Goal: Transaction & Acquisition: Subscribe to service/newsletter

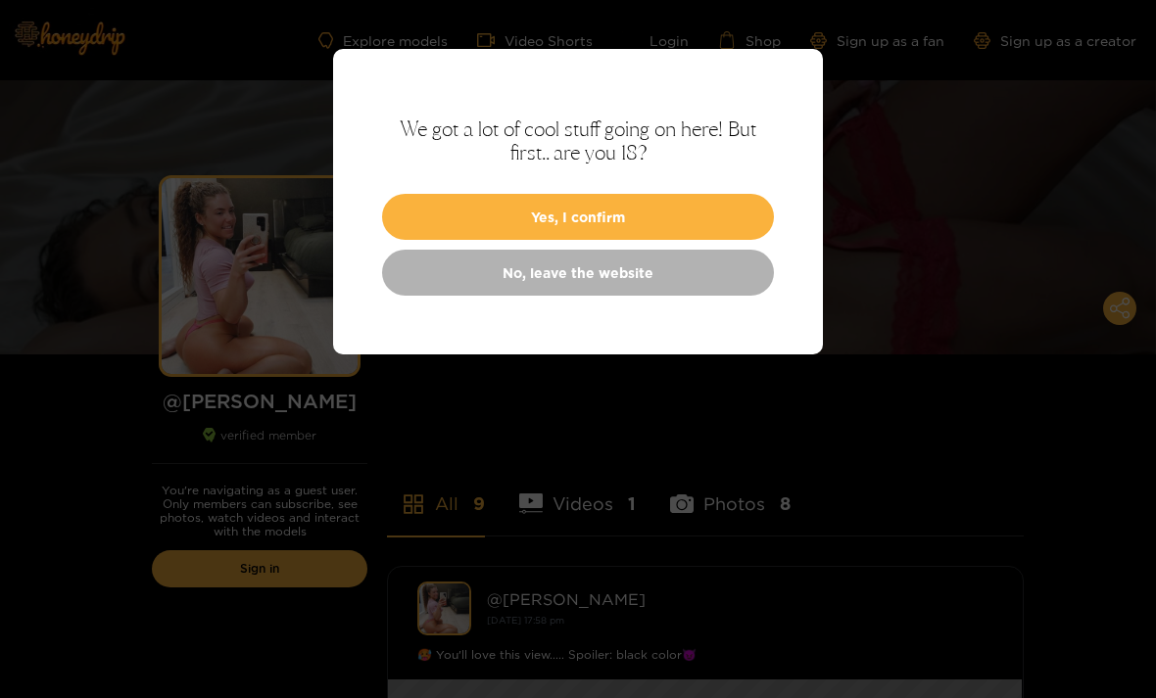
click at [581, 221] on button "Yes, I confirm" at bounding box center [578, 217] width 392 height 46
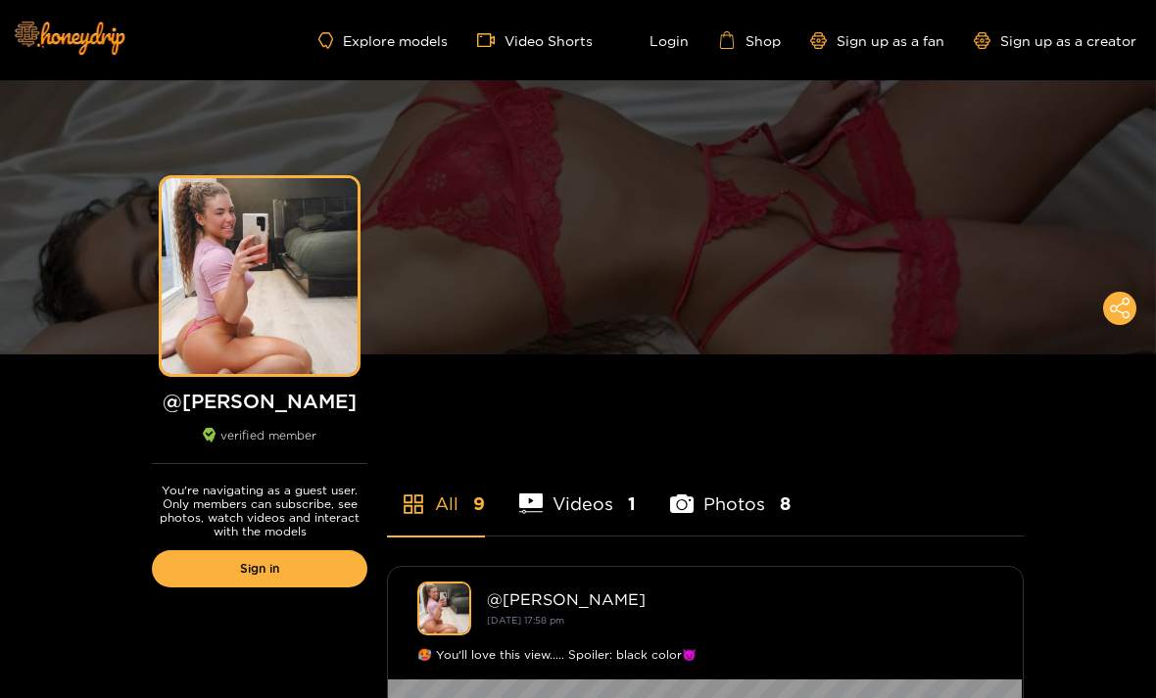
click at [885, 45] on link "Sign up as a fan" at bounding box center [877, 40] width 134 height 17
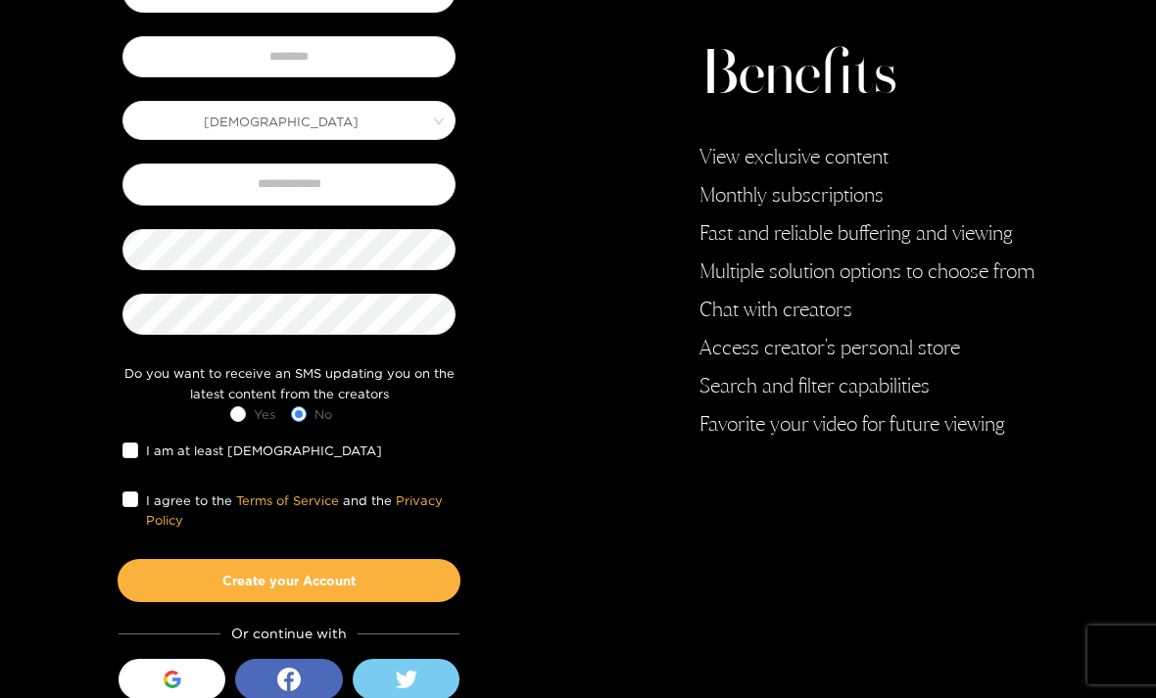
scroll to position [316, 0]
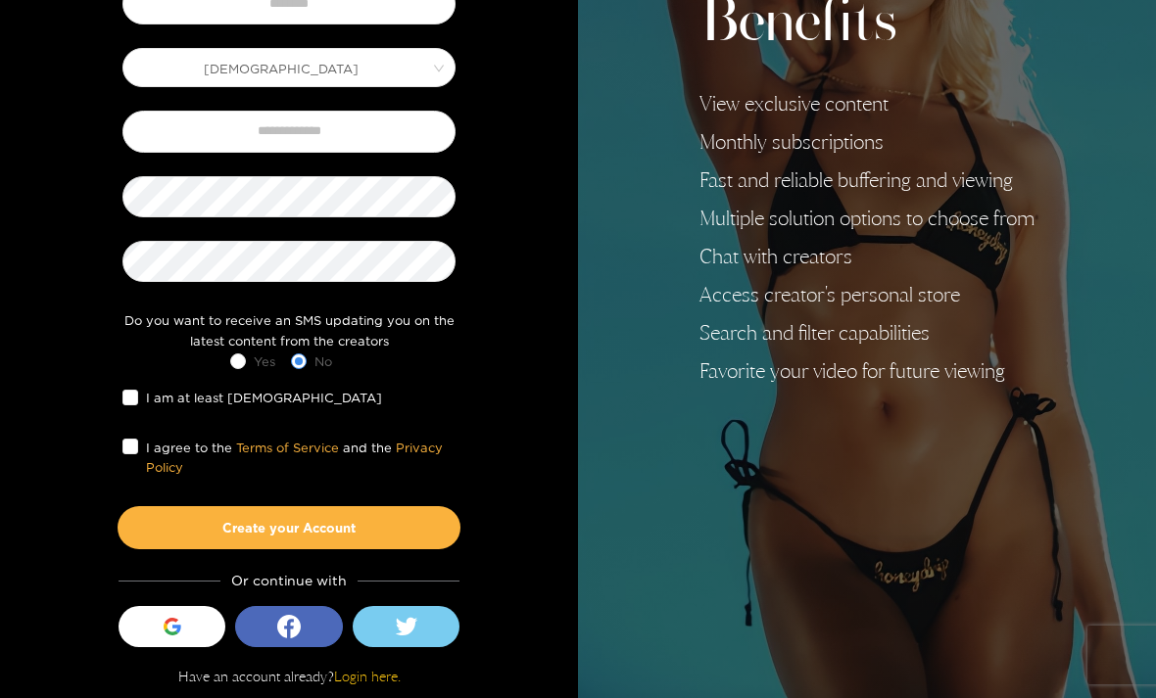
click at [167, 627] on icon "button" at bounding box center [173, 627] width 18 height 18
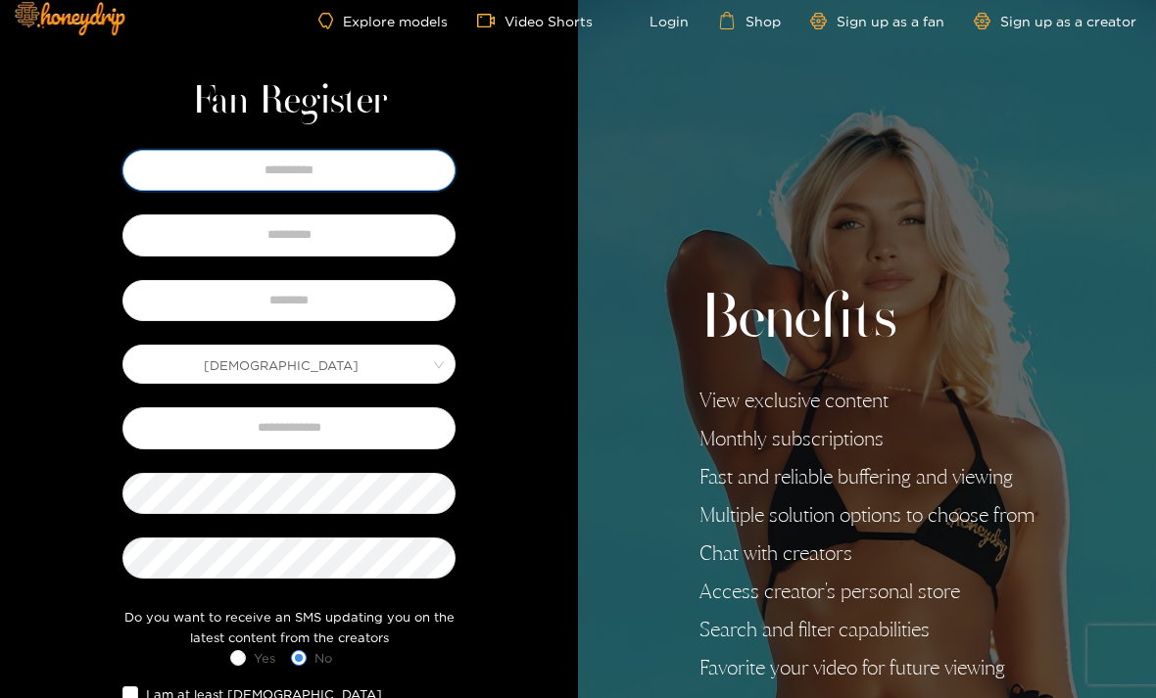
click at [166, 167] on input "text" at bounding box center [288, 170] width 333 height 41
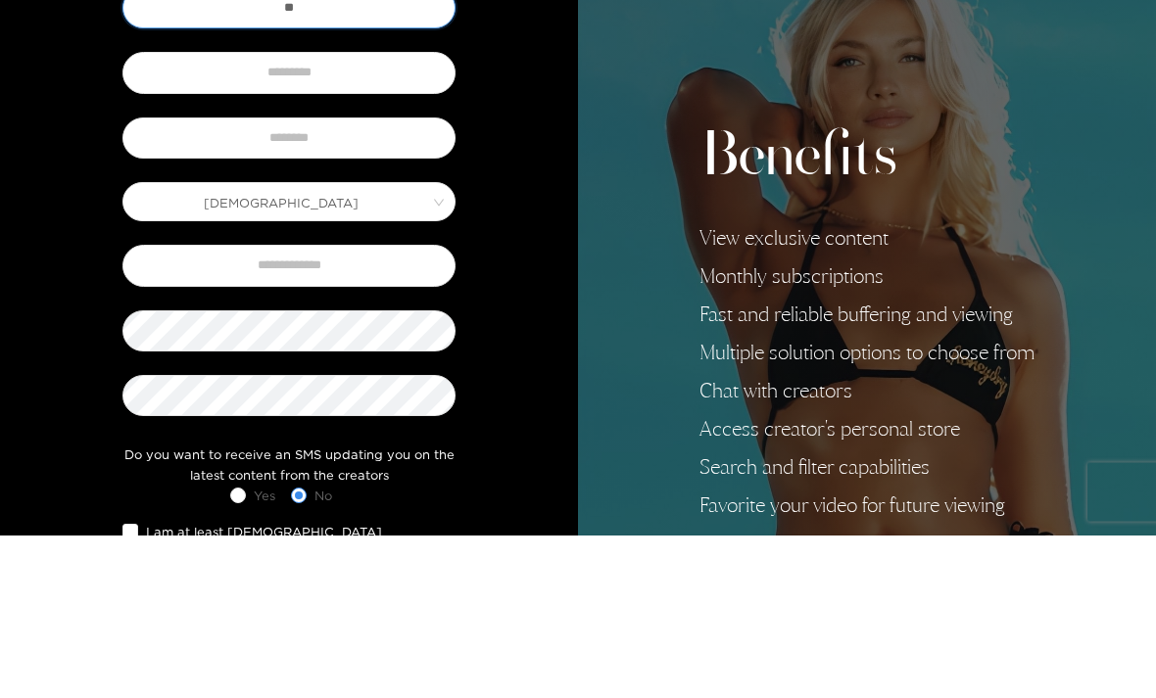
type input "*"
type input "****"
click at [368, 215] on input "text" at bounding box center [288, 235] width 333 height 41
type input "******"
click at [379, 281] on input "text" at bounding box center [288, 301] width 333 height 41
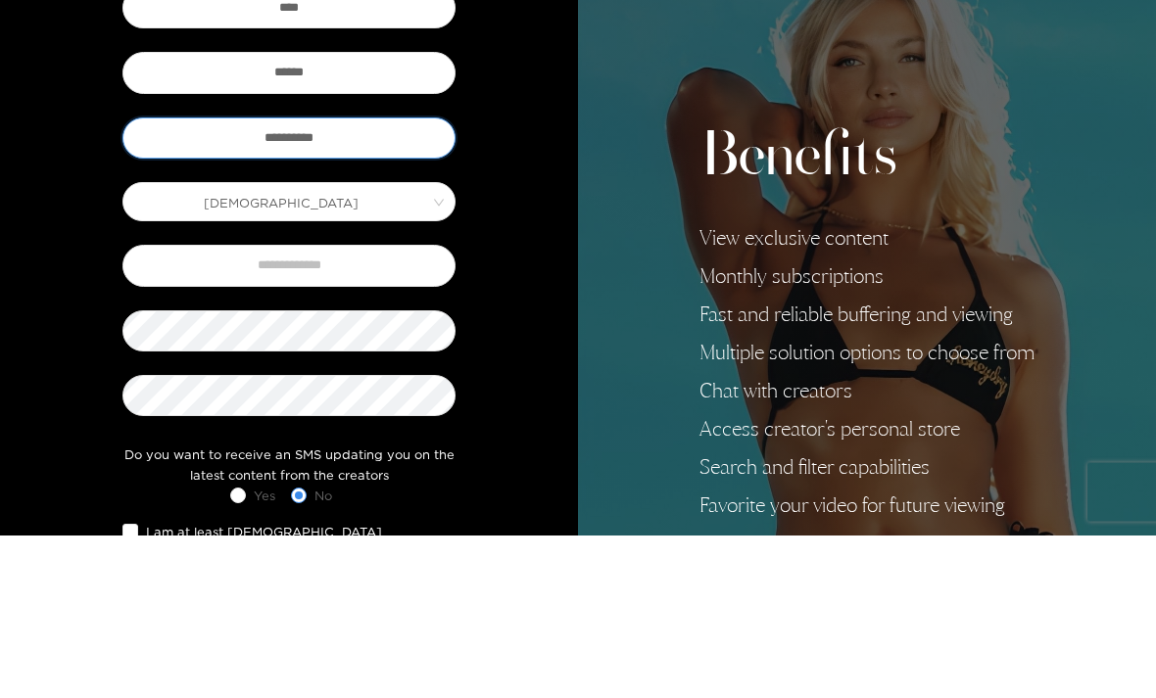
click at [178, 352] on span "Male" at bounding box center [288, 365] width 331 height 27
type input "**********"
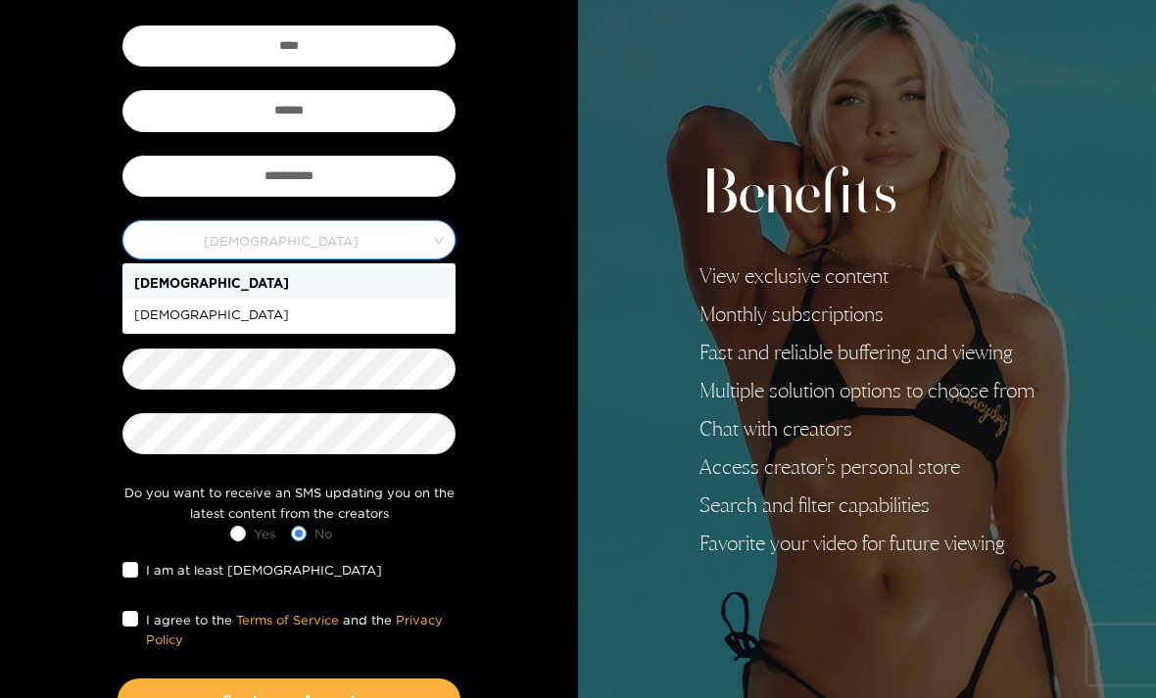
scroll to position [143, 0]
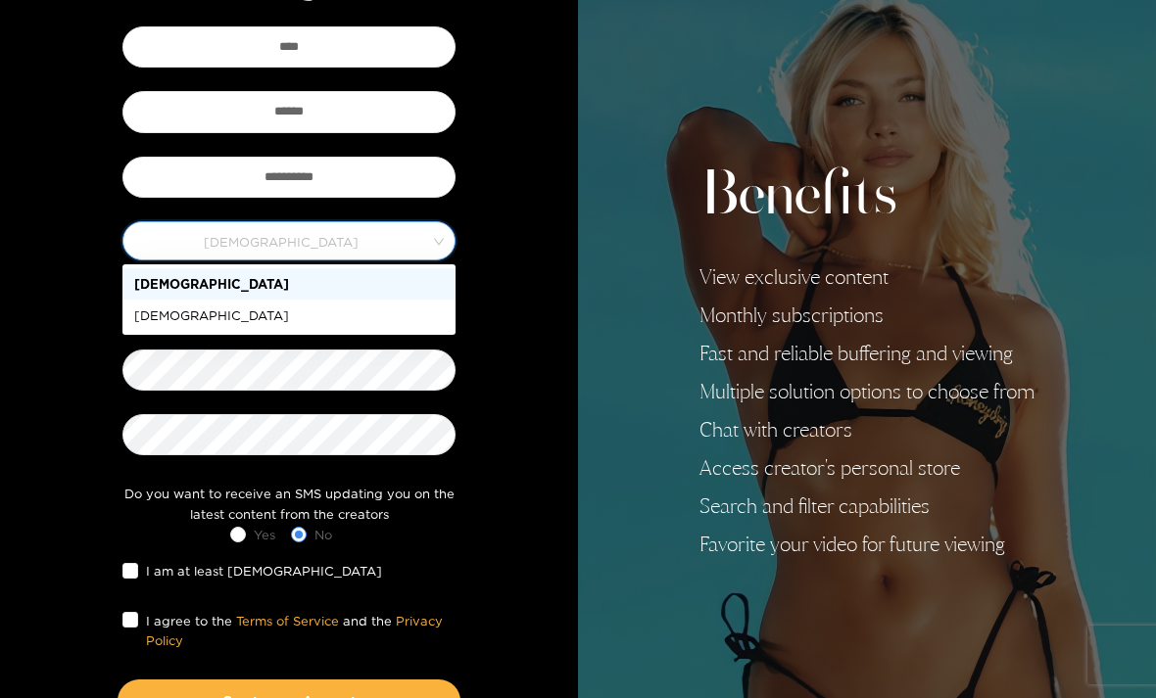
click at [58, 271] on div "**********" at bounding box center [289, 365] width 578 height 1017
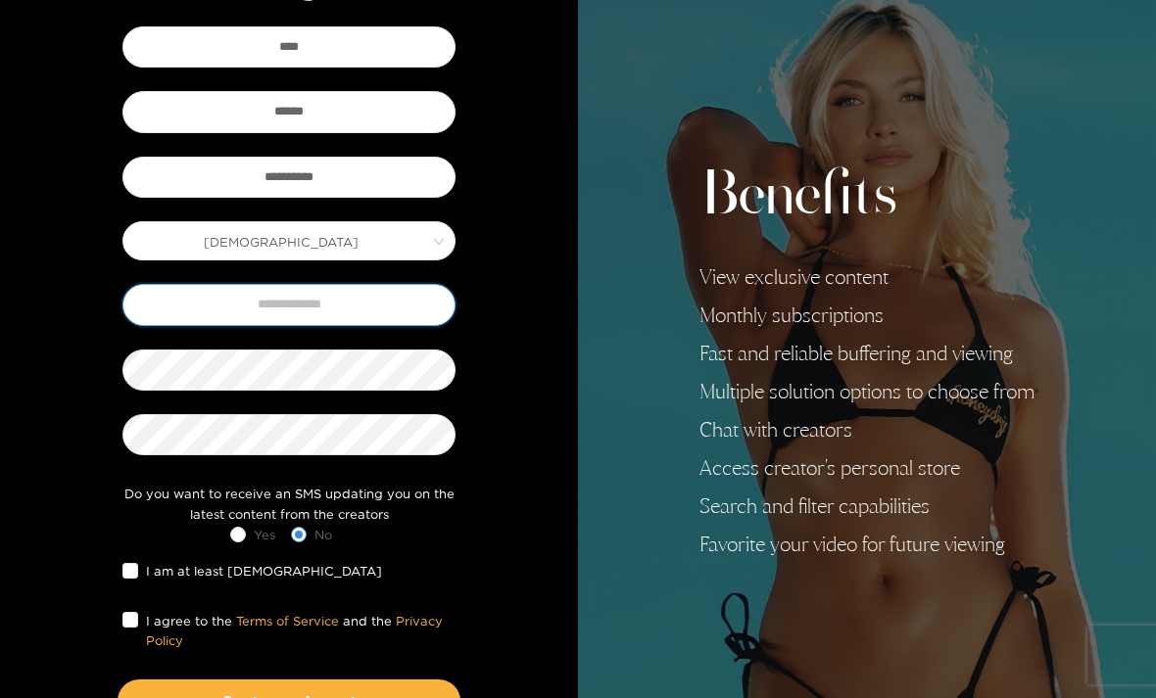
click at [378, 311] on input "text" at bounding box center [288, 304] width 333 height 41
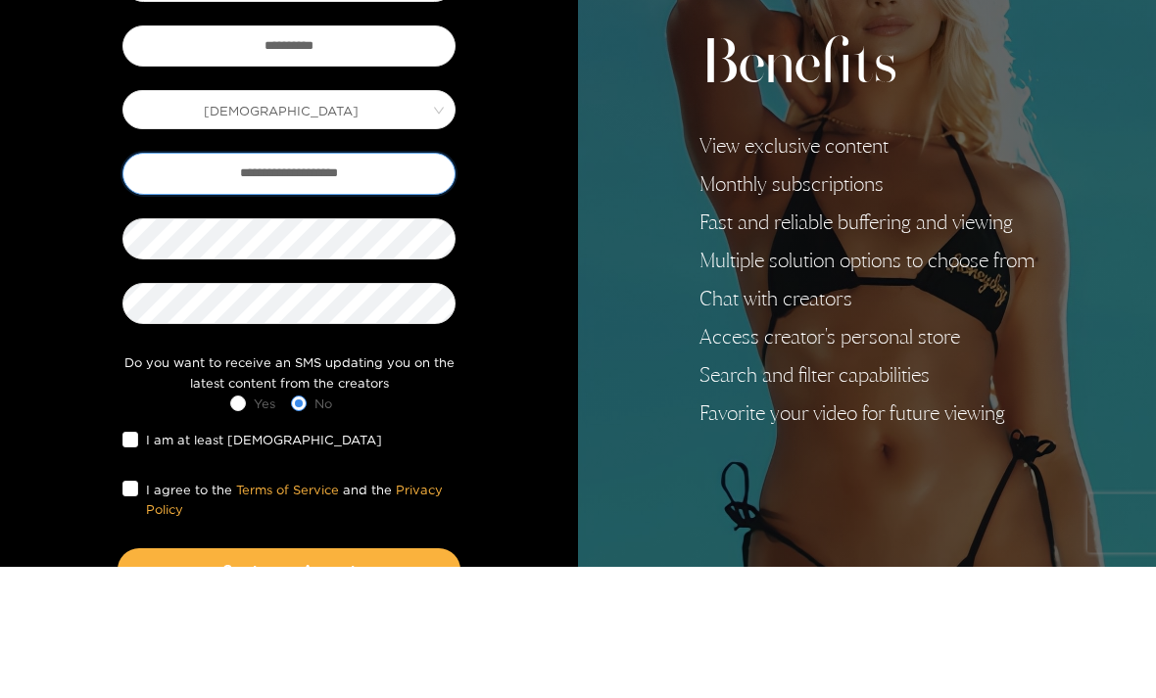
type input "**********"
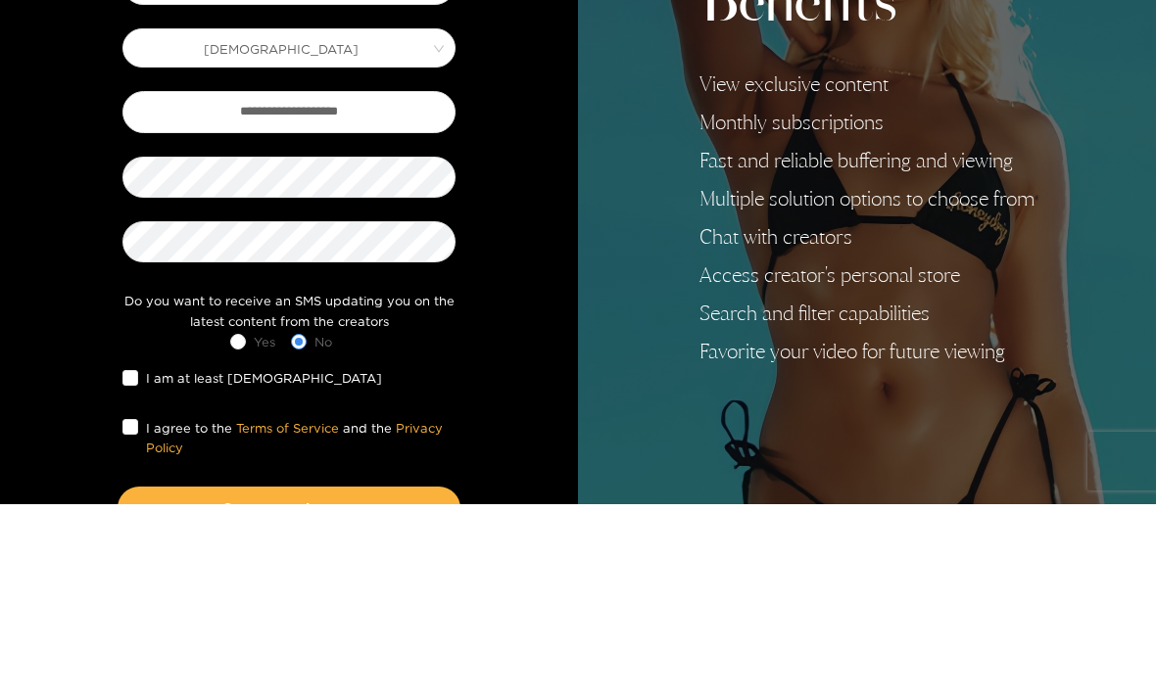
click at [125, 561] on label "I am at least 18 years old" at bounding box center [255, 571] width 267 height 21
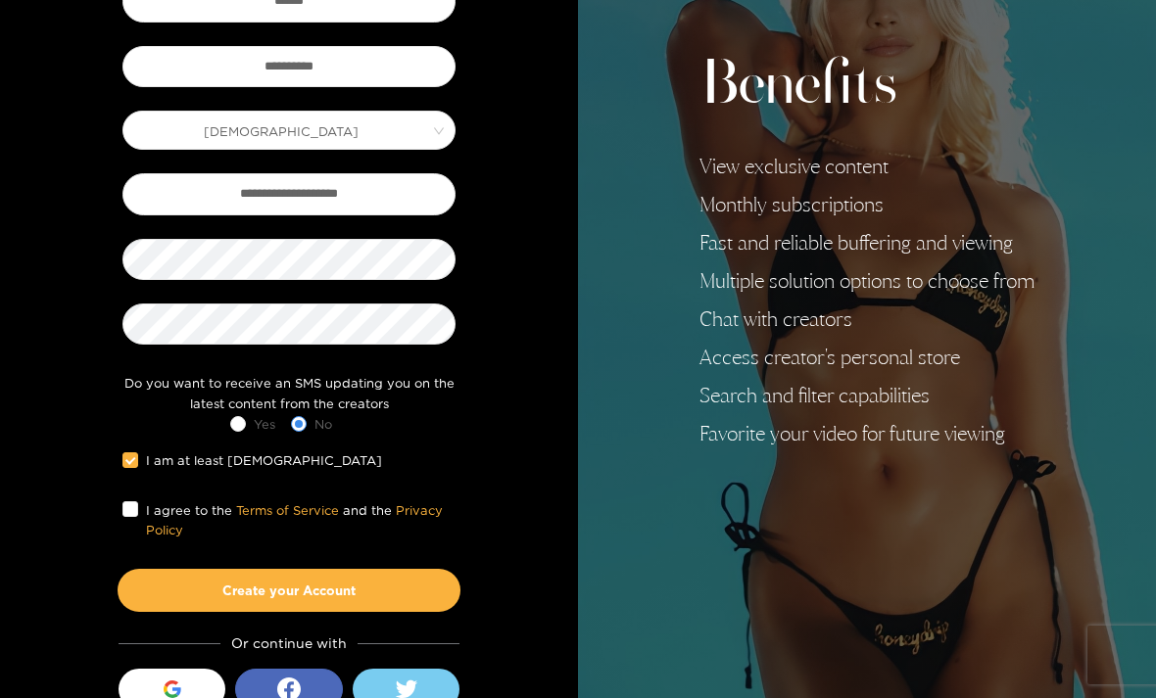
click at [140, 502] on span "I agree to the Terms of Service and the Privacy Policy" at bounding box center [296, 521] width 317 height 40
click at [307, 586] on button "Create your Account" at bounding box center [289, 590] width 343 height 43
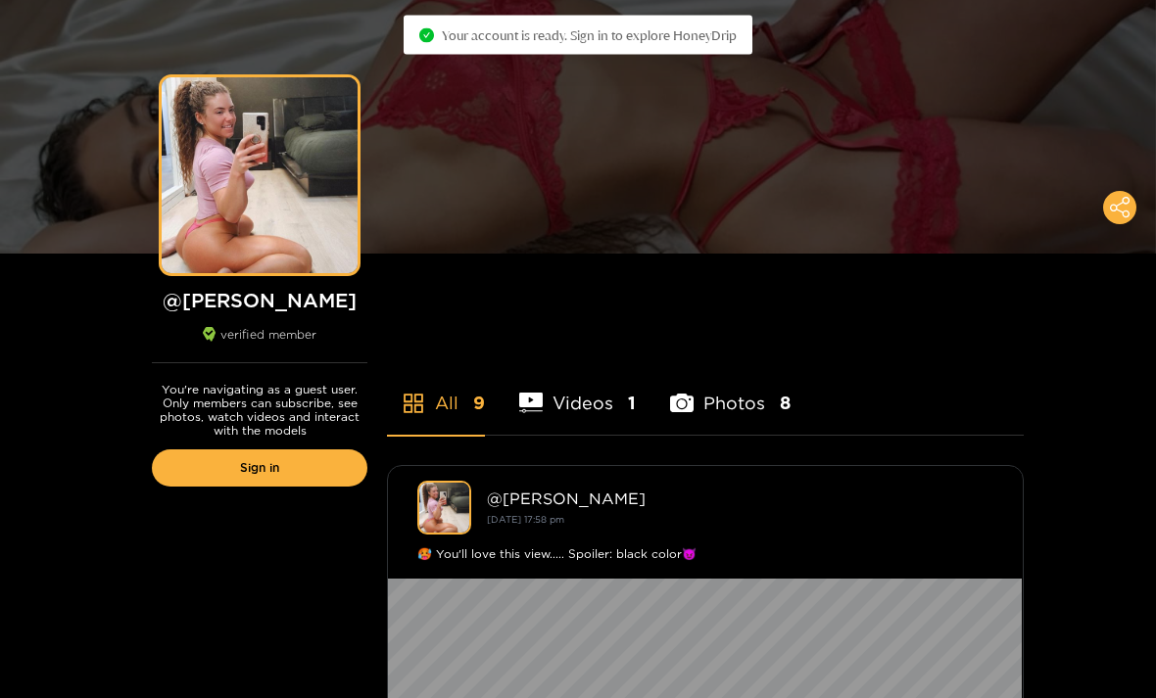
scroll to position [101, 0]
click at [273, 460] on link "Sign in" at bounding box center [259, 468] width 215 height 37
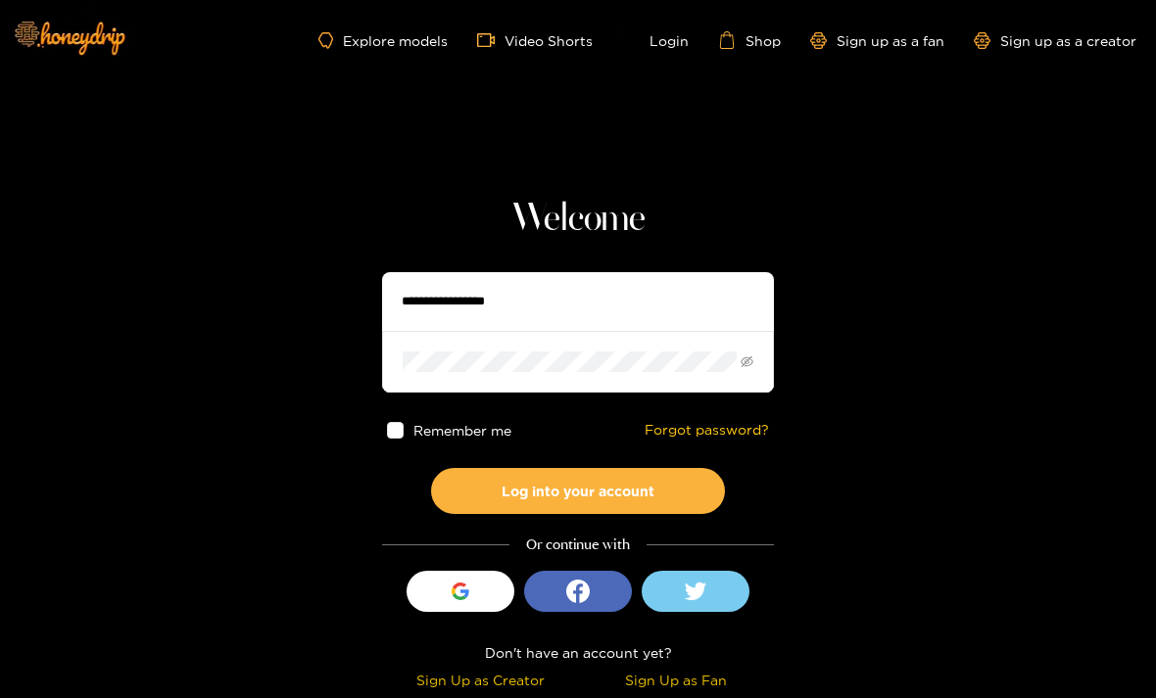
click at [562, 305] on input "text" at bounding box center [578, 301] width 392 height 59
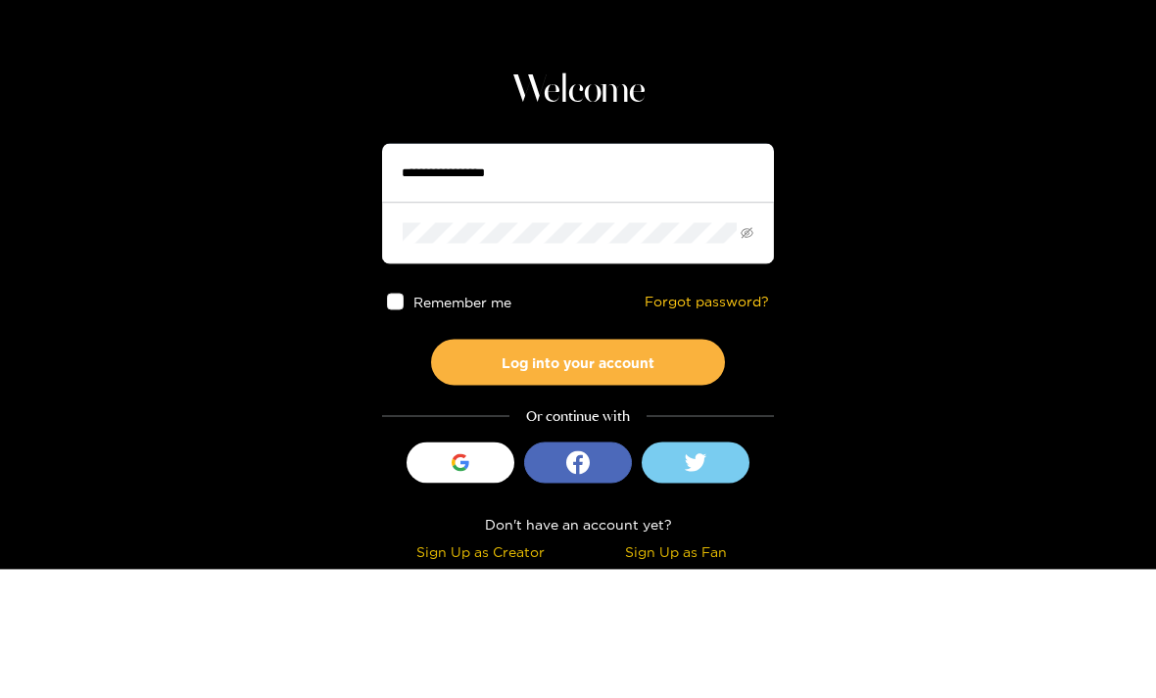
type input "**********"
click at [578, 468] on button "Log into your account" at bounding box center [578, 491] width 294 height 46
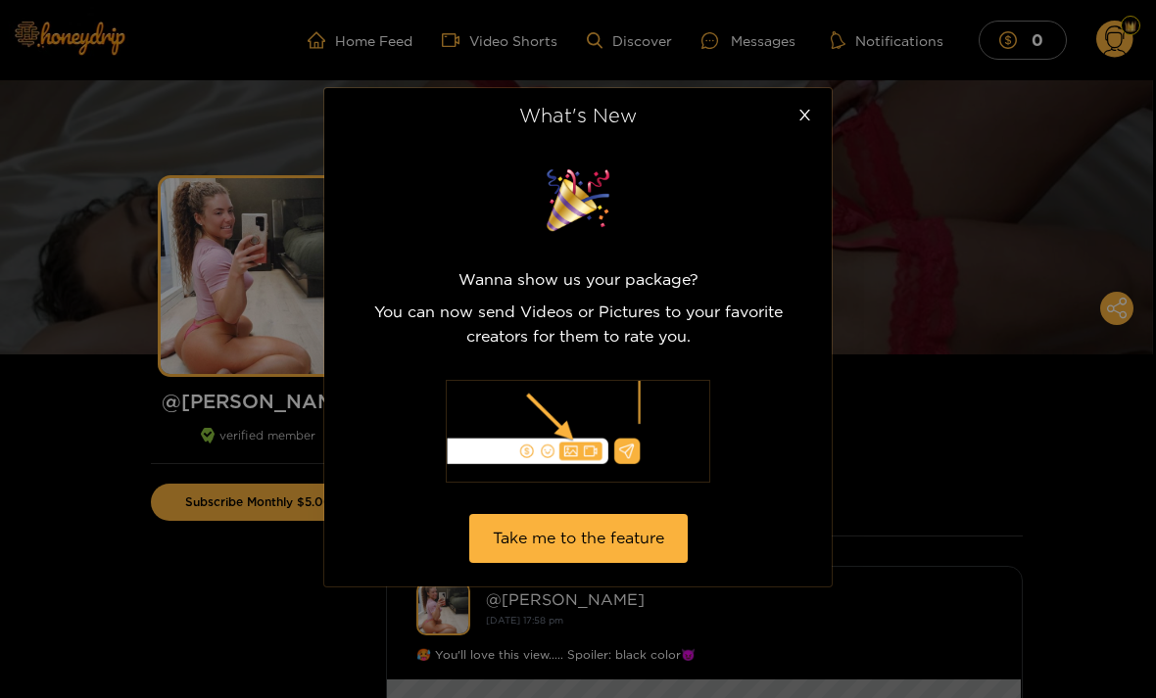
click at [797, 126] on span "Close" at bounding box center [804, 115] width 55 height 55
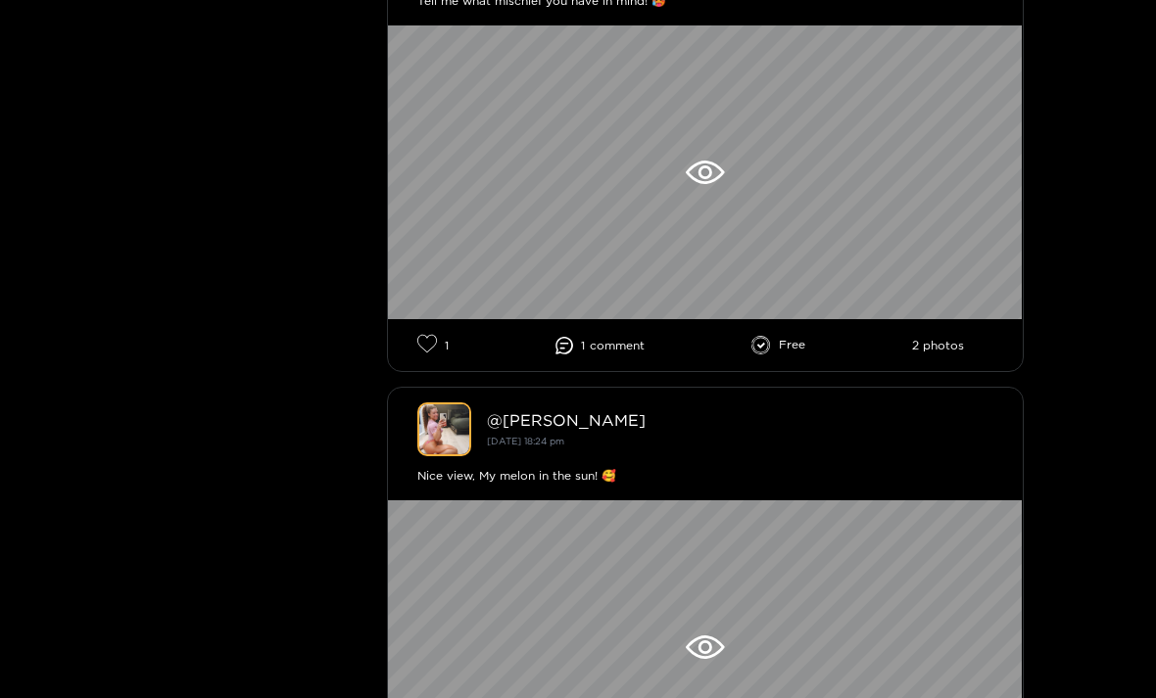
click at [715, 183] on icon at bounding box center [705, 173] width 38 height 24
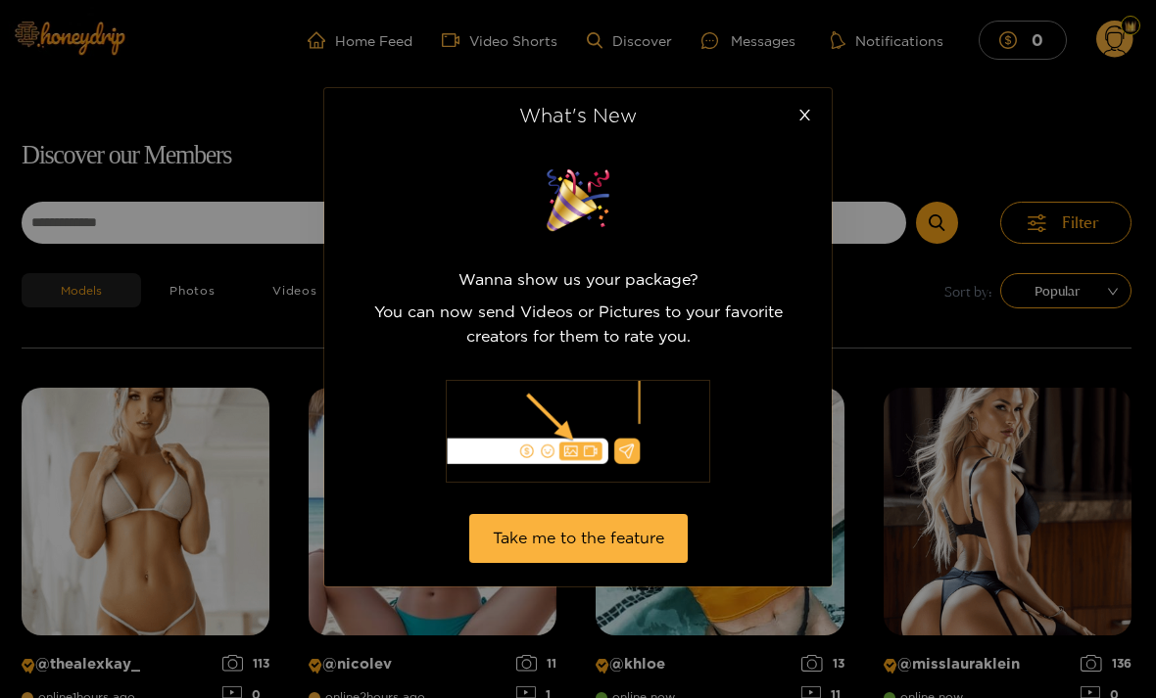
click at [799, 114] on icon "close" at bounding box center [804, 115] width 15 height 15
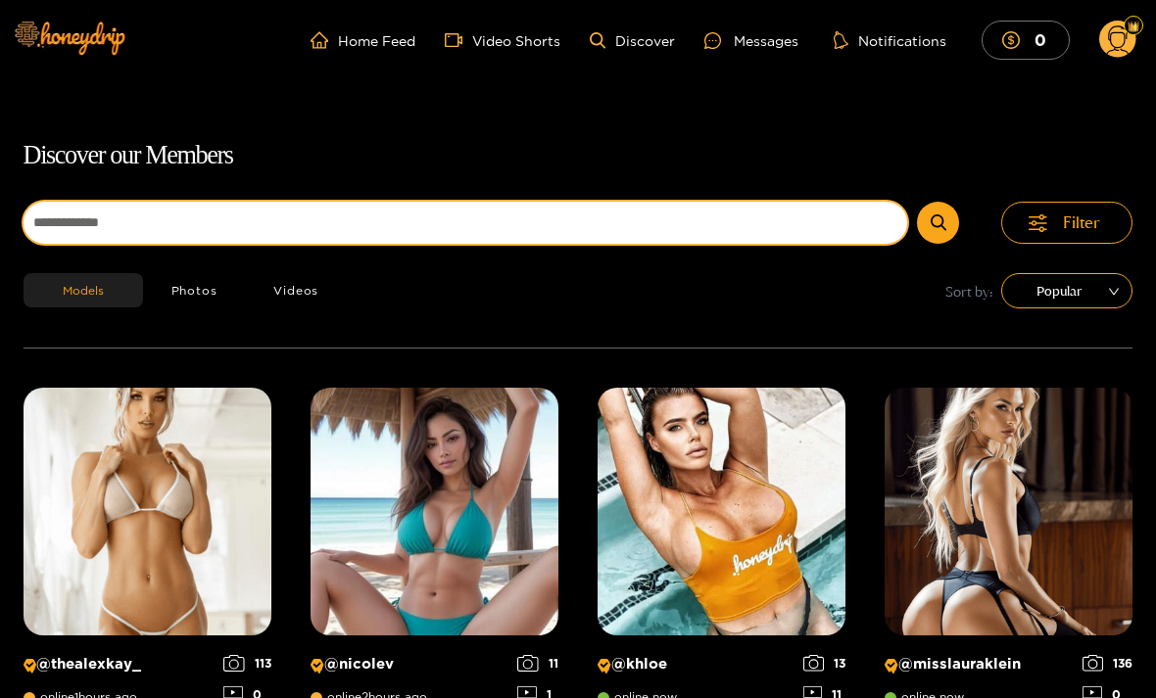
click at [584, 215] on input at bounding box center [466, 223] width 885 height 42
type input "**********"
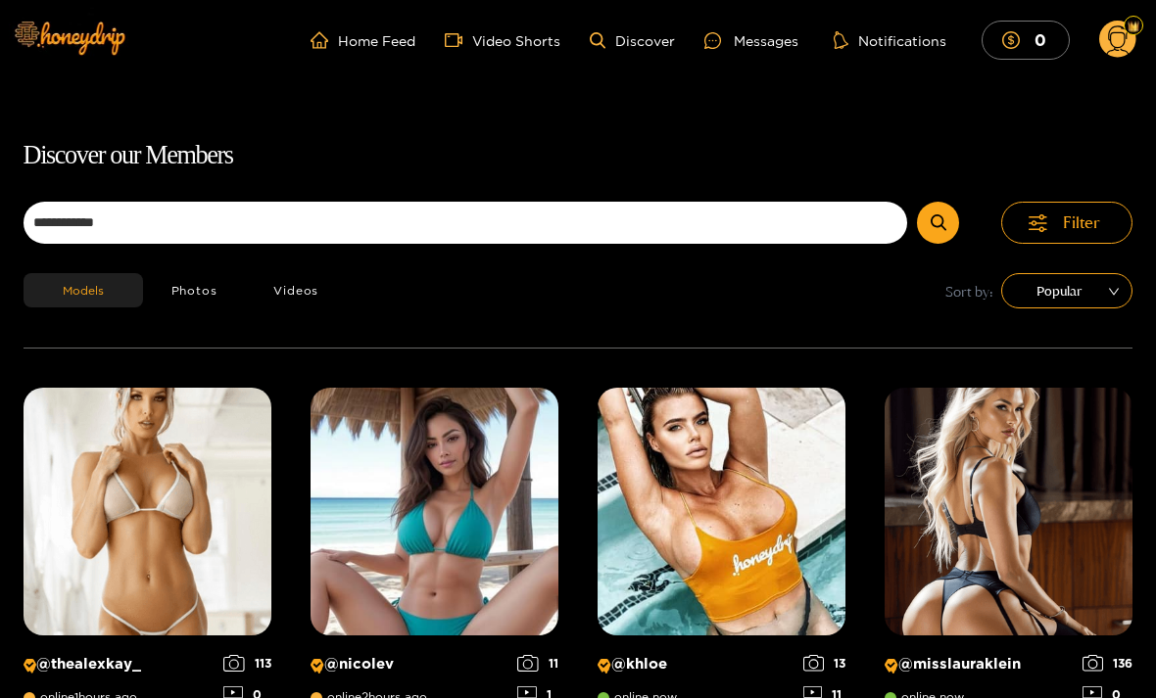
click at [937, 226] on icon "submit" at bounding box center [939, 223] width 16 height 17
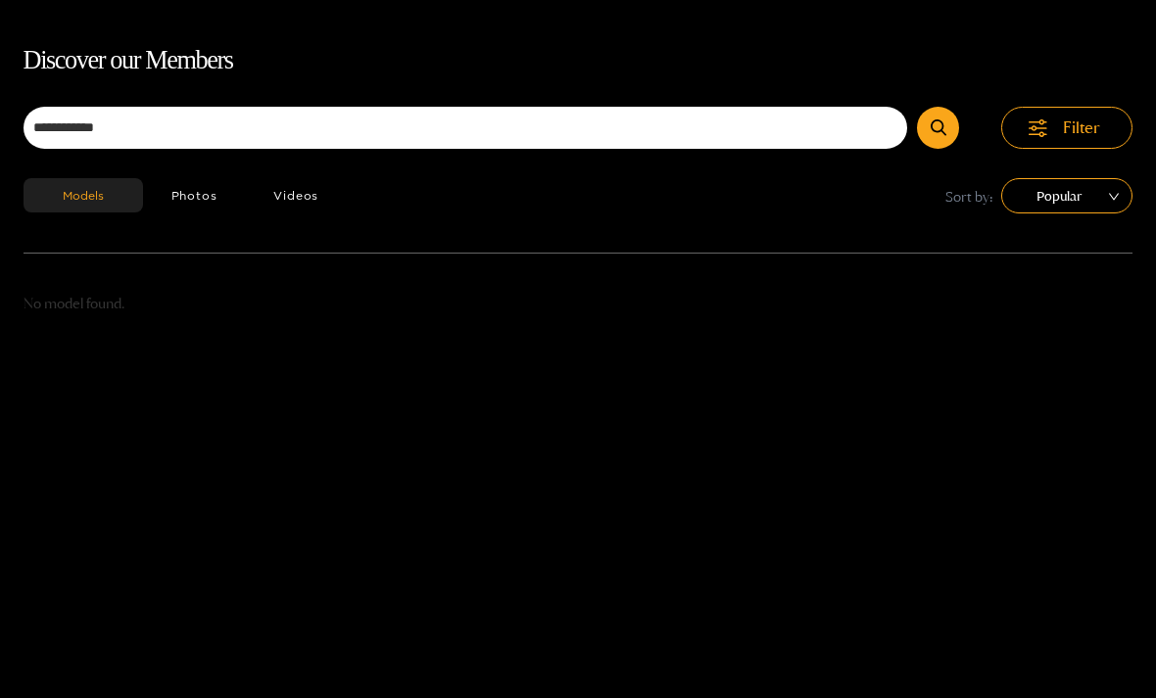
scroll to position [125, 0]
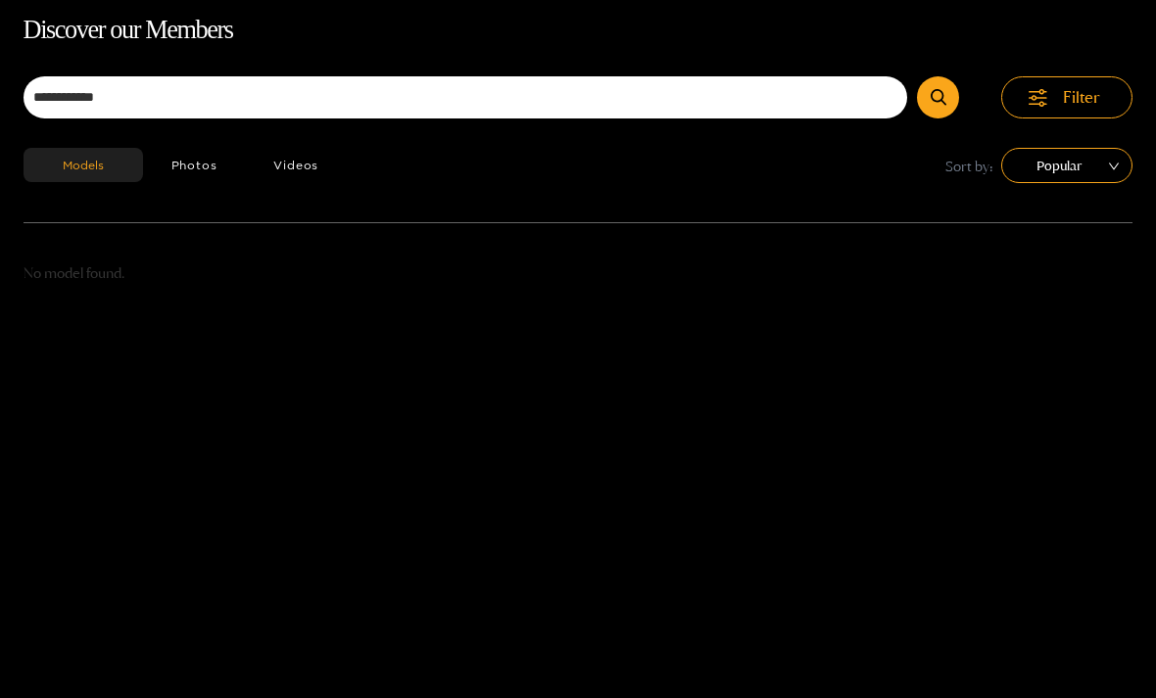
click at [303, 161] on button "Videos" at bounding box center [296, 165] width 102 height 34
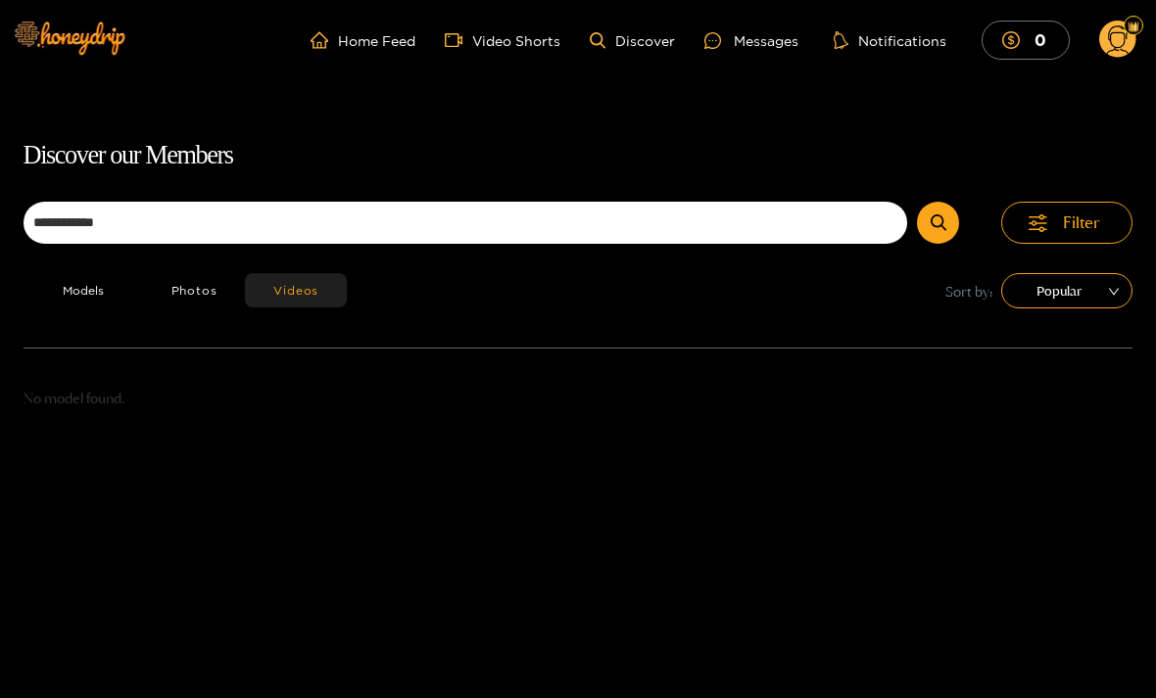
click at [524, 46] on link "Video Shorts" at bounding box center [503, 40] width 116 height 18
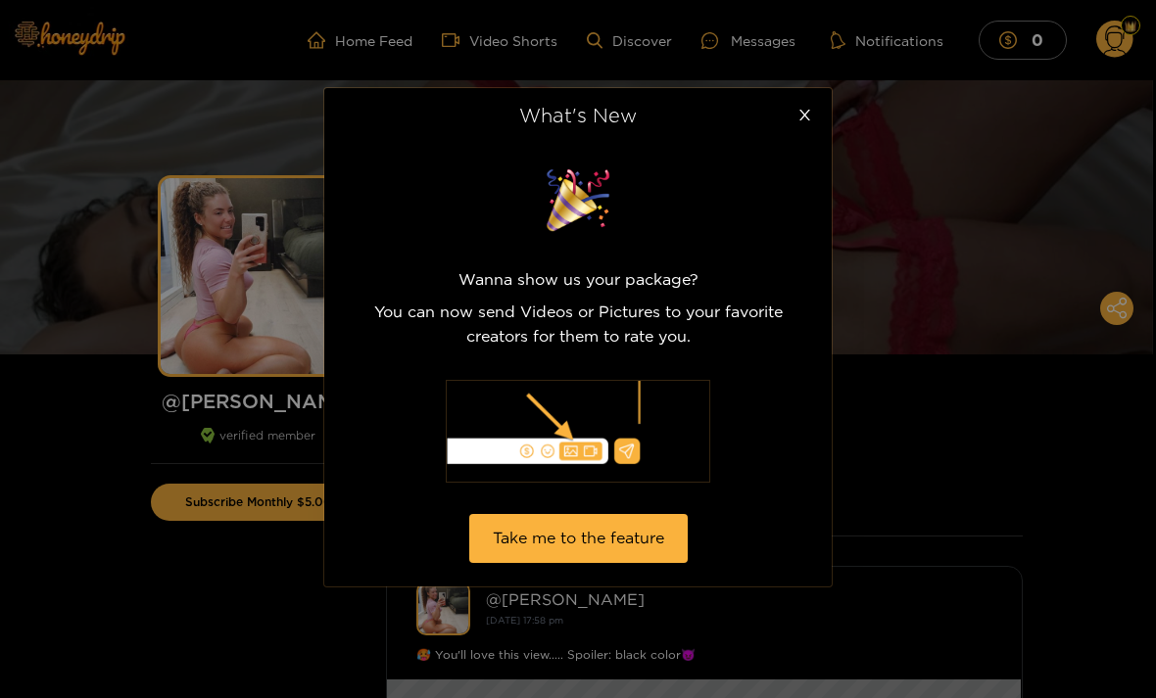
click at [804, 110] on icon "close" at bounding box center [804, 115] width 15 height 15
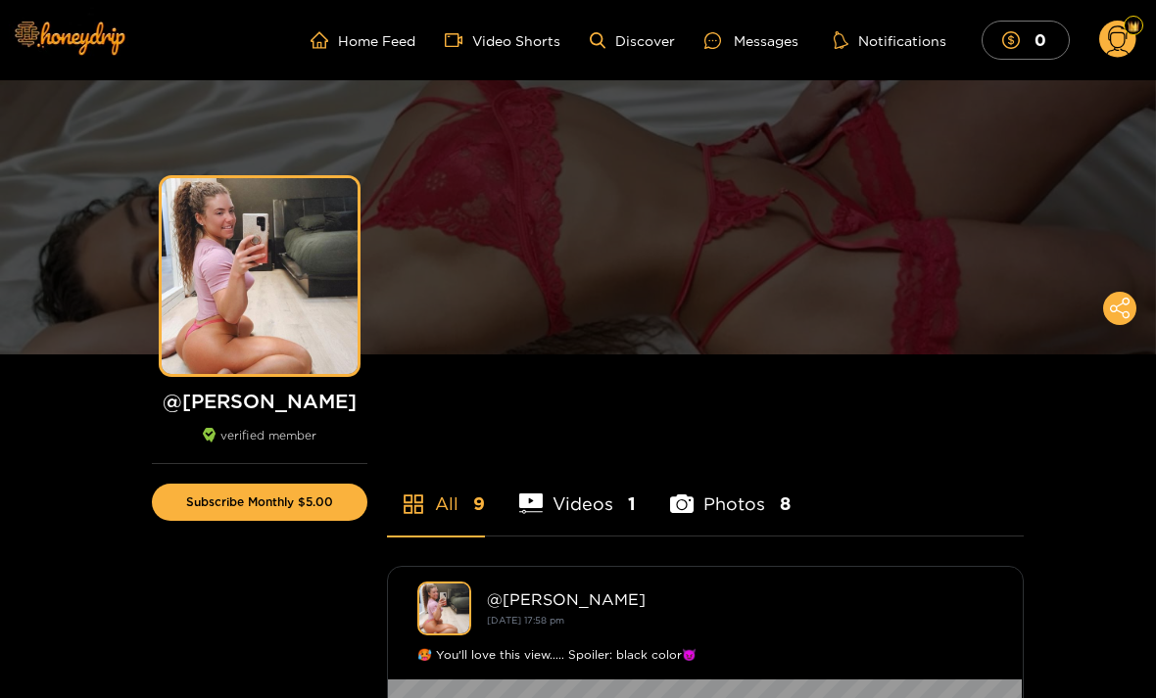
click at [285, 249] on div "Preview" at bounding box center [260, 276] width 196 height 196
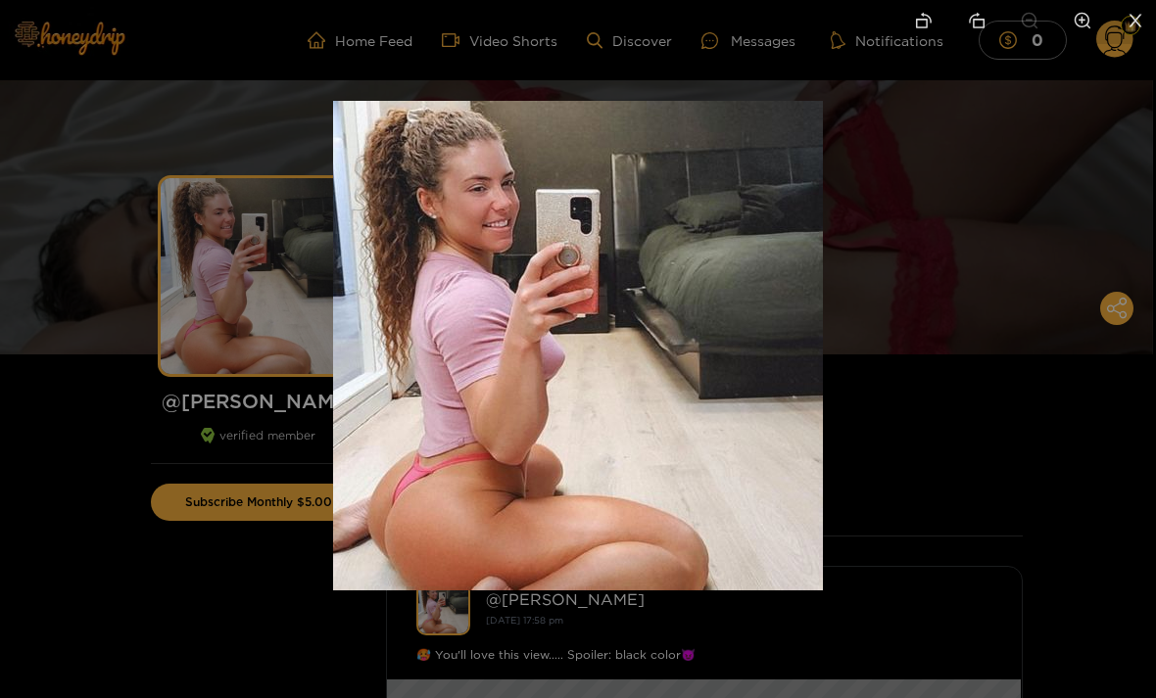
click at [954, 273] on div at bounding box center [578, 349] width 1156 height 698
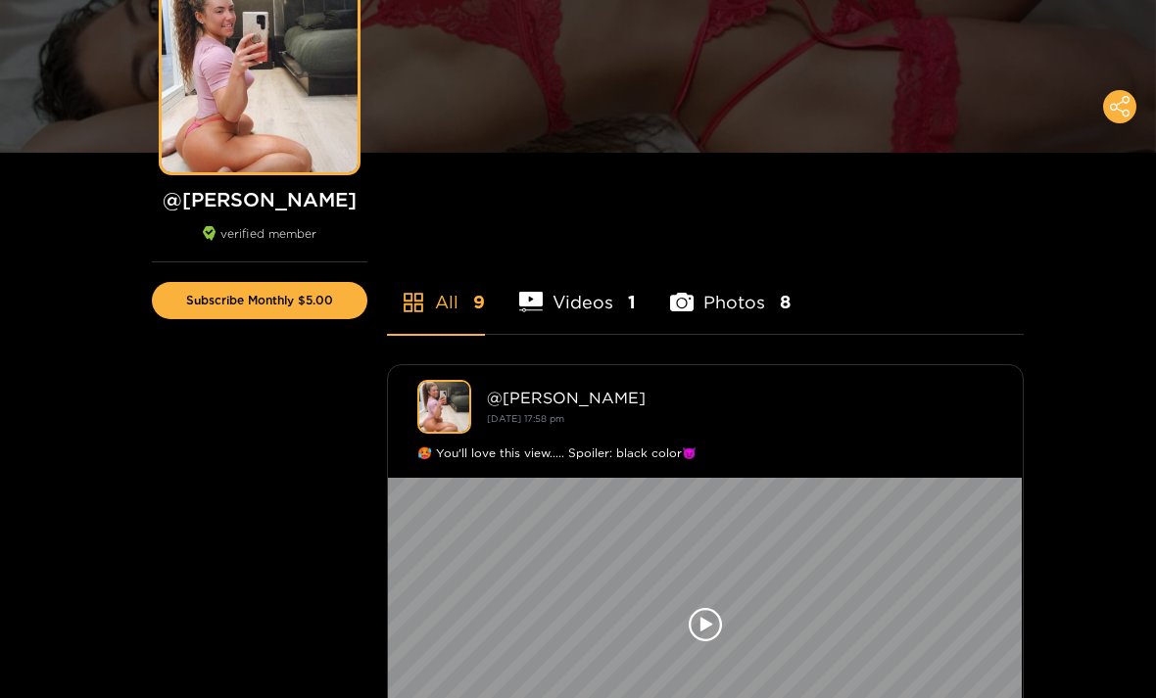
scroll to position [201, 0]
click at [589, 310] on li "Videos 1" at bounding box center [577, 290] width 117 height 88
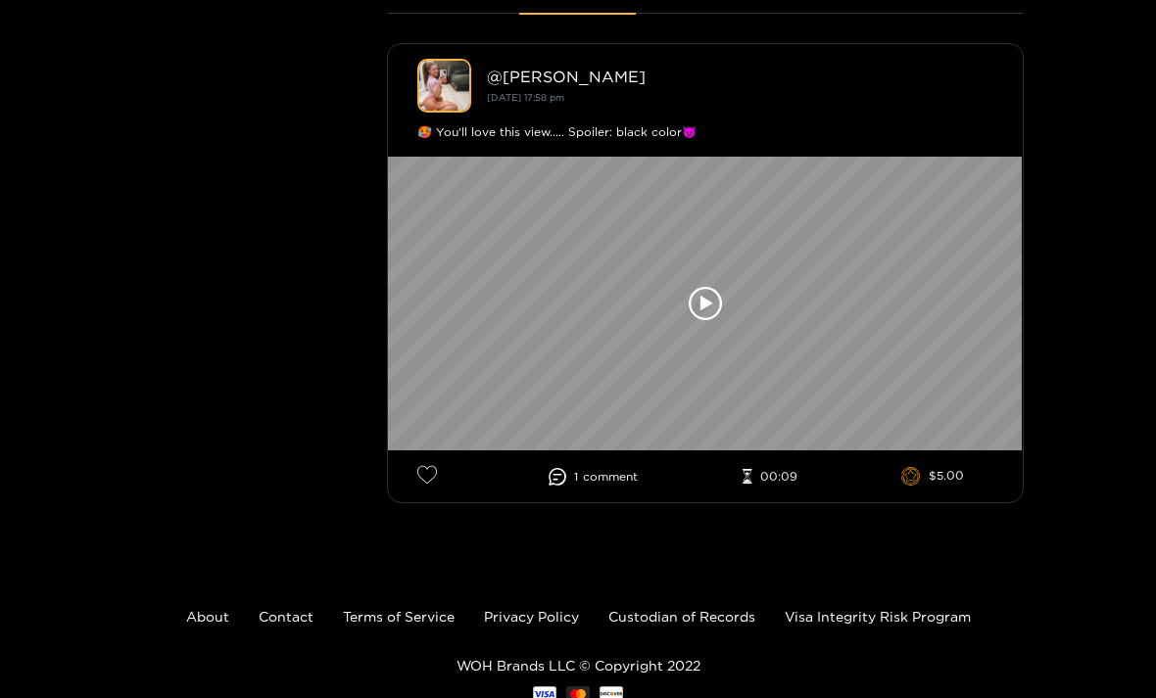
scroll to position [524, 0]
click at [610, 470] on span "comment" at bounding box center [610, 476] width 55 height 14
click at [582, 475] on li "1 comment" at bounding box center [593, 476] width 89 height 18
click at [554, 483] on icon at bounding box center [559, 476] width 18 height 18
click at [619, 484] on li "1 comment" at bounding box center [593, 476] width 89 height 18
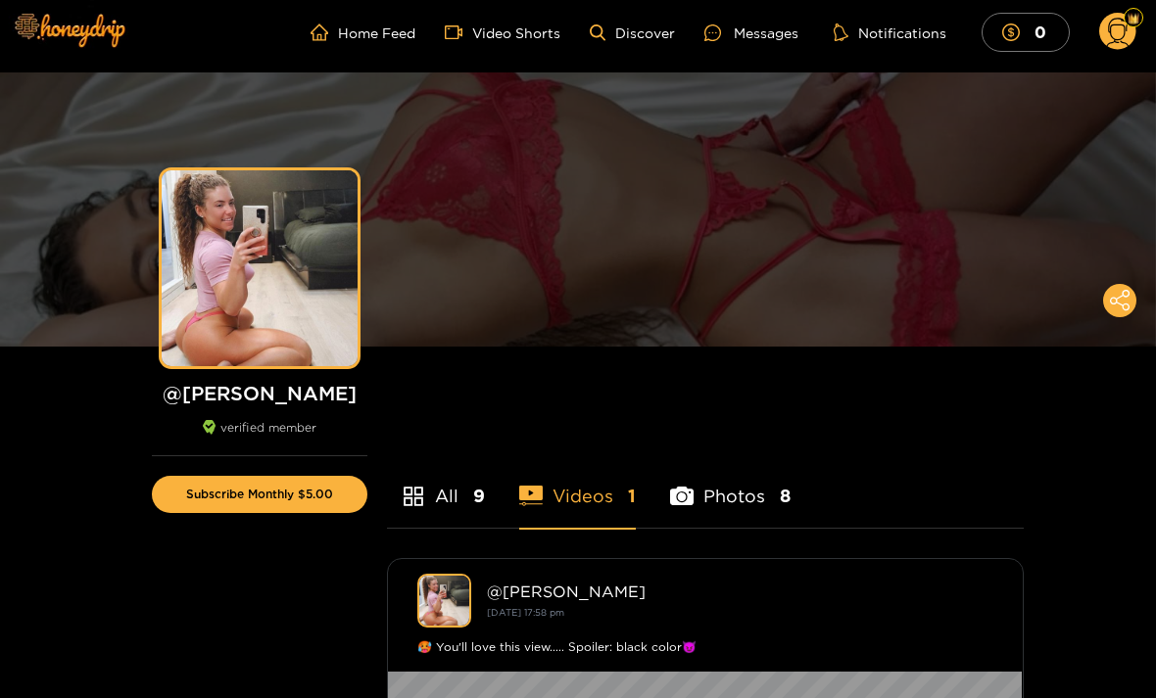
scroll to position [89, 0]
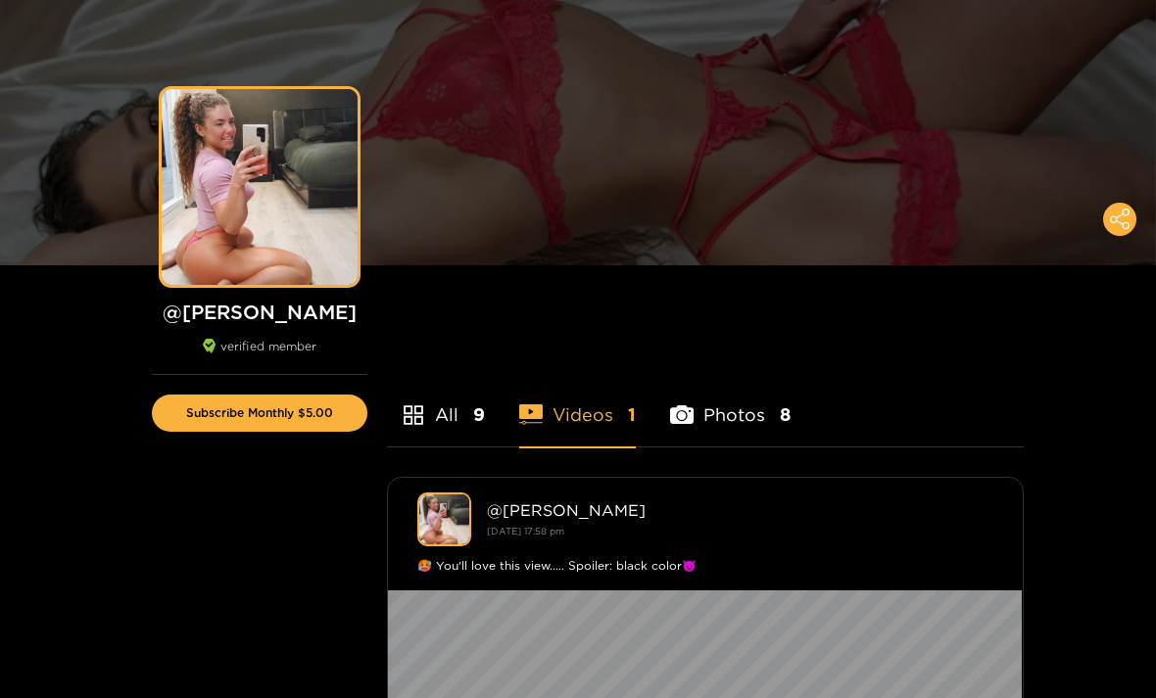
click at [743, 416] on li "Photos 8" at bounding box center [730, 403] width 120 height 88
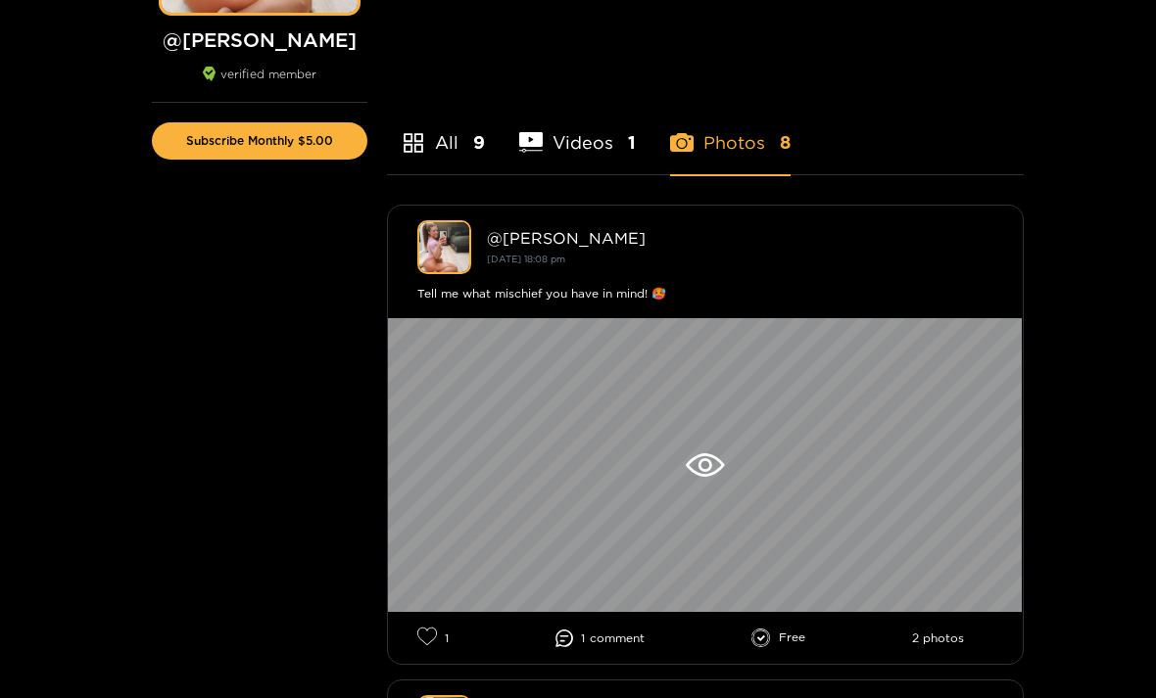
scroll to position [571, 0]
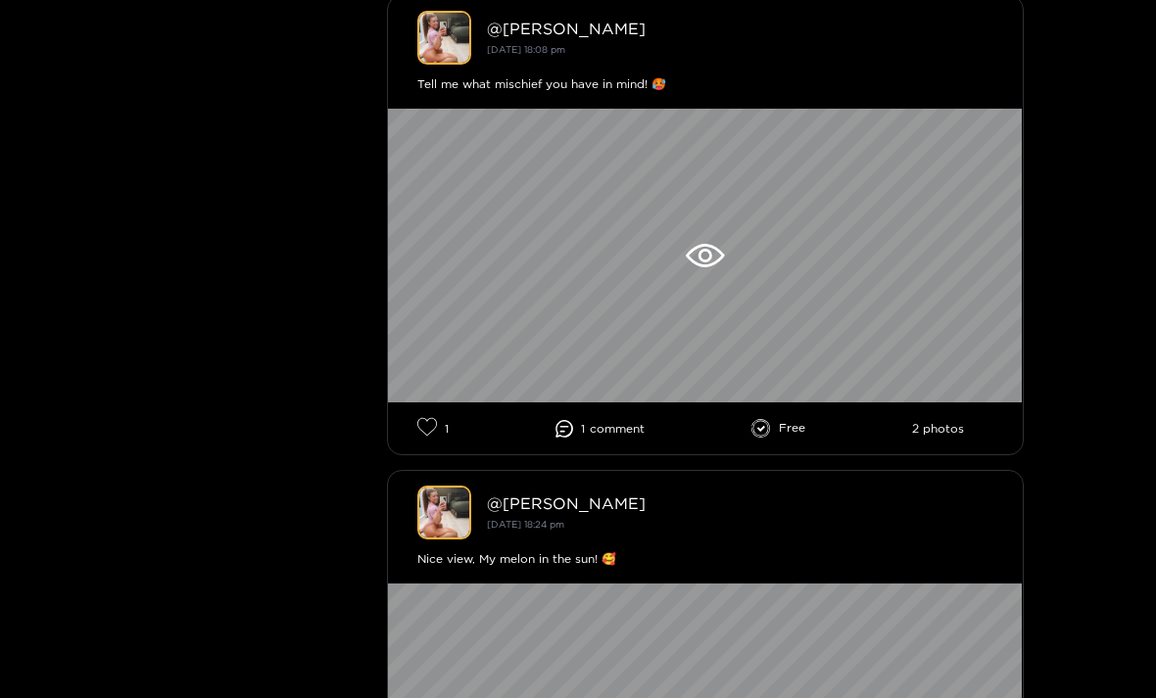
click at [696, 248] on icon at bounding box center [705, 256] width 38 height 24
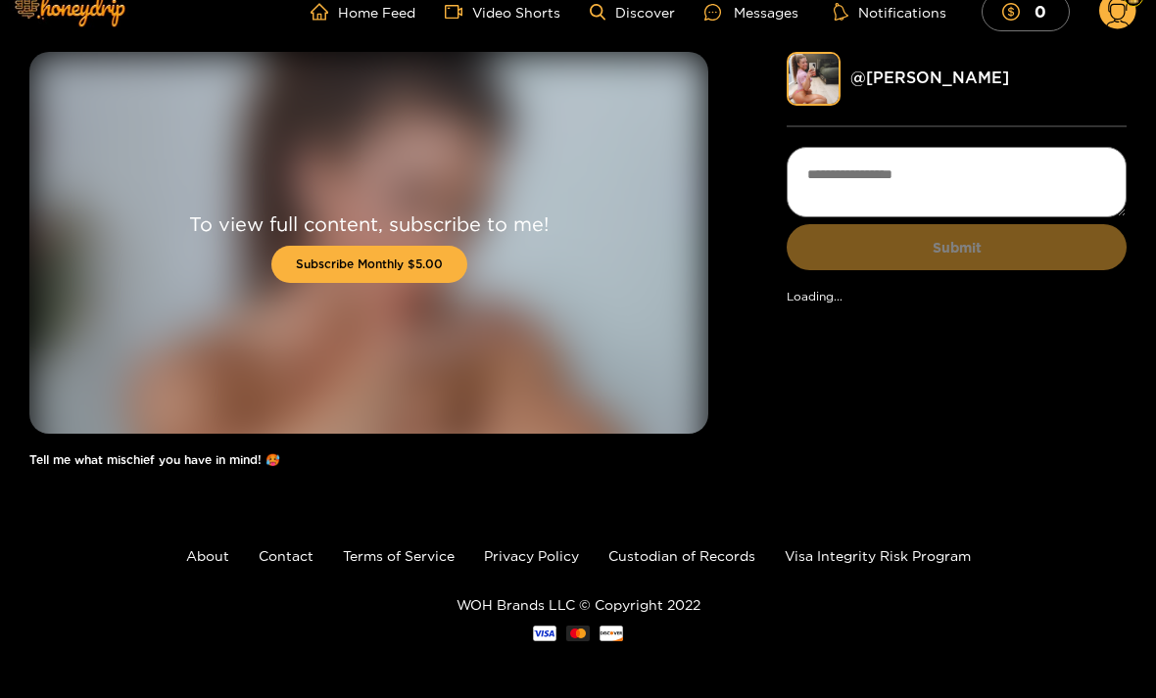
scroll to position [30, 0]
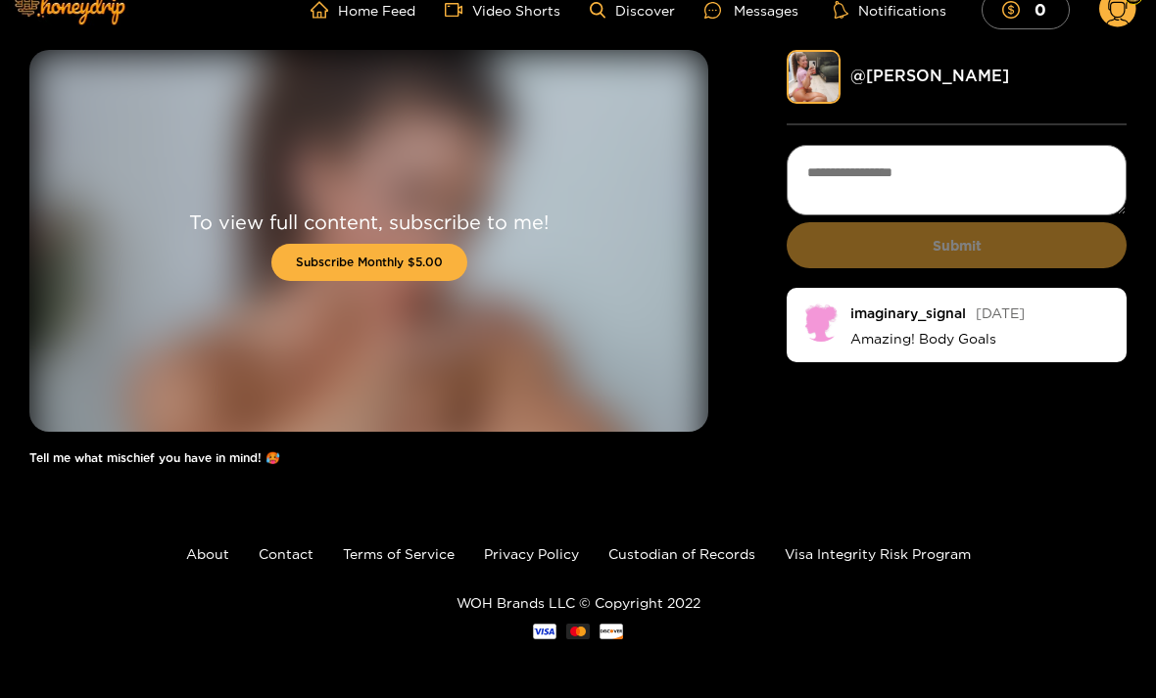
click at [598, 325] on div "To view full content, subscribe to me! Subscribe Monthly $5.00" at bounding box center [368, 241] width 679 height 382
click at [70, 275] on div "To view full content, subscribe to me! Subscribe Monthly $5.00" at bounding box center [368, 241] width 679 height 382
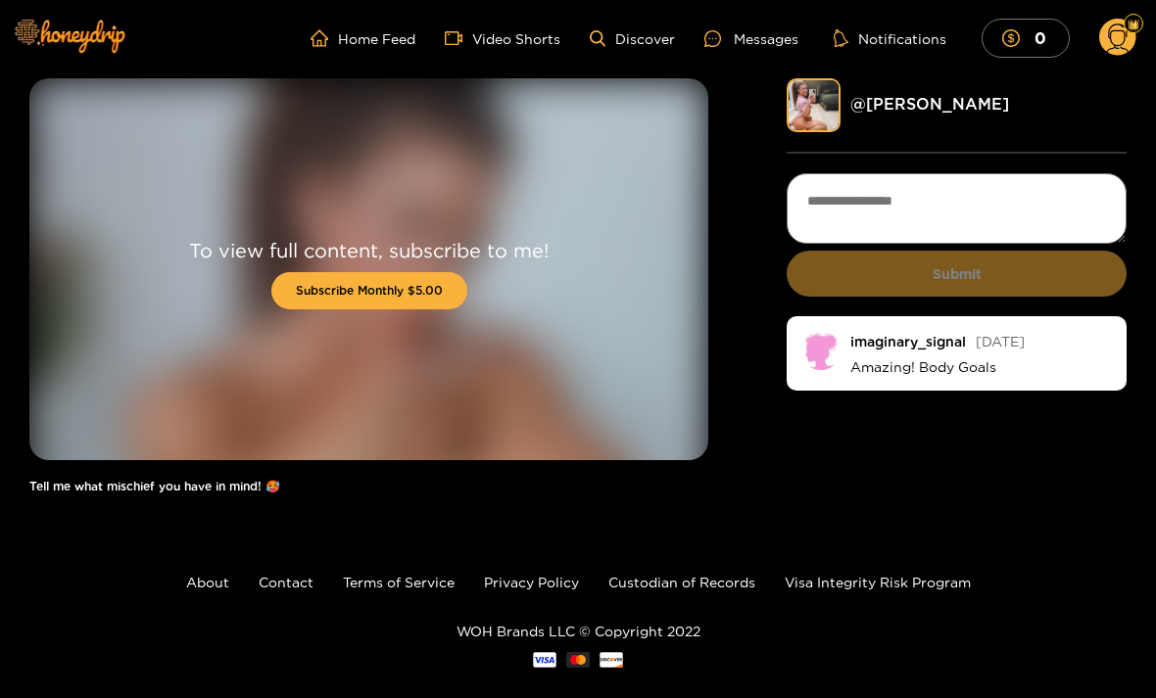
scroll to position [0, 0]
